Goal: Information Seeking & Learning: Learn about a topic

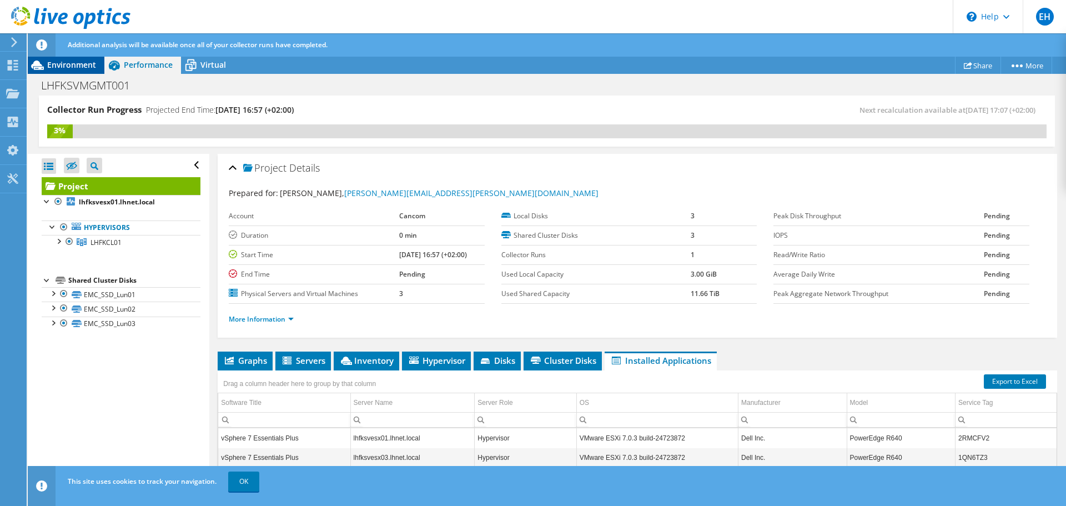
click at [83, 68] on span "Environment" at bounding box center [71, 64] width 49 height 11
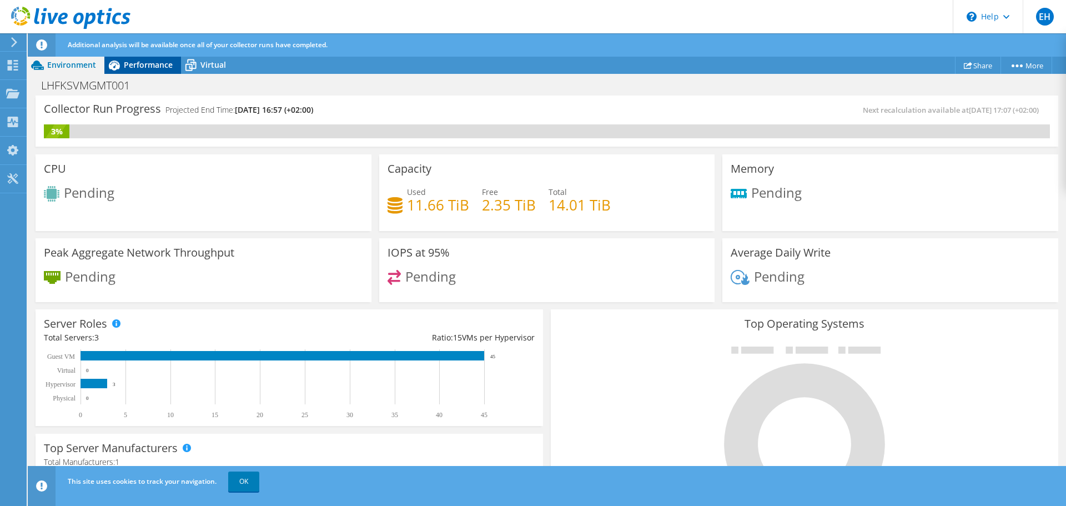
click at [136, 64] on span "Performance" at bounding box center [148, 64] width 49 height 11
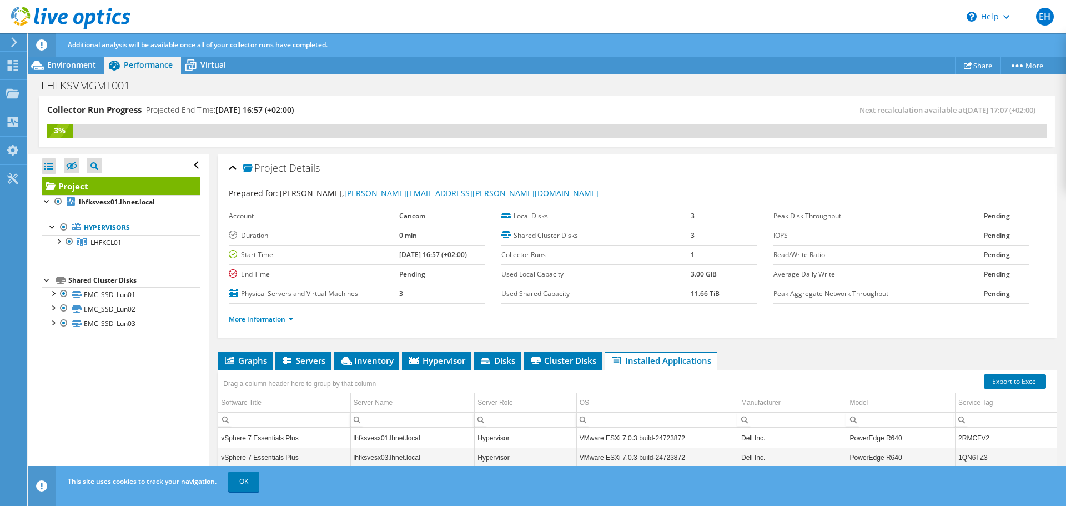
click at [15, 43] on use at bounding box center [14, 42] width 6 height 10
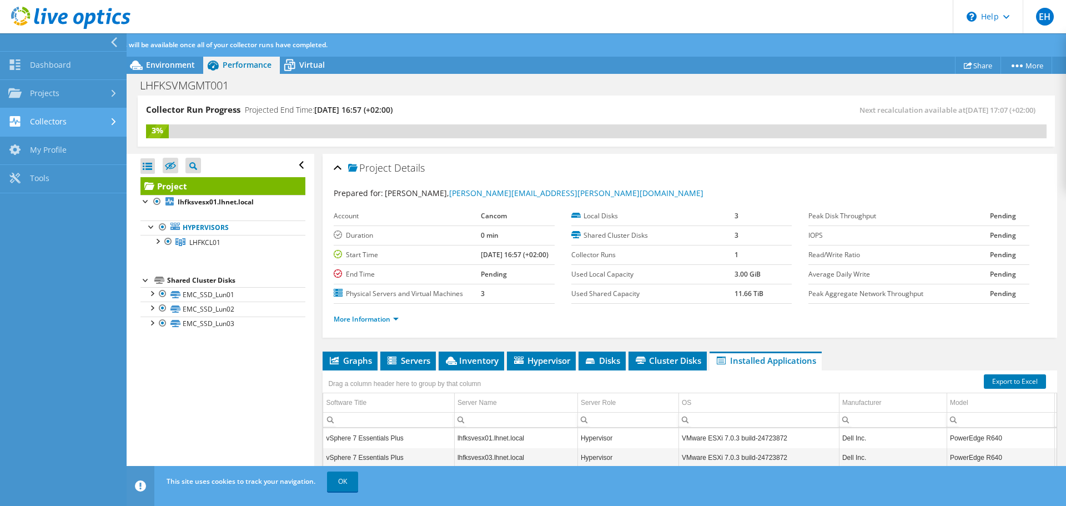
click at [74, 128] on link "Collectors" at bounding box center [63, 122] width 127 height 28
click at [115, 45] on use at bounding box center [114, 42] width 6 height 10
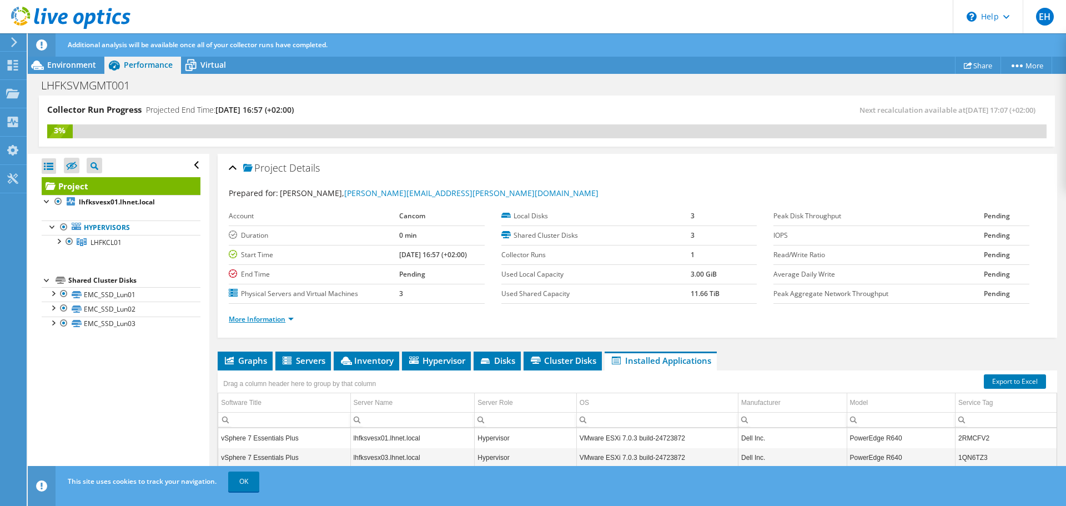
click at [291, 318] on link "More Information" at bounding box center [261, 318] width 65 height 9
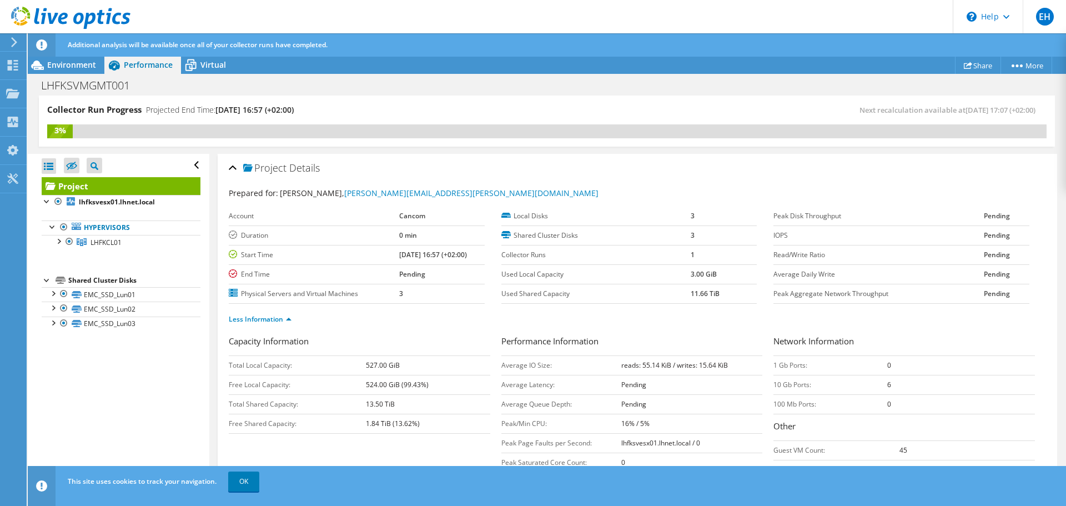
click at [175, 360] on div "Open All Close All Hide Excluded Nodes Project Tree Filter" at bounding box center [118, 330] width 181 height 353
